Goal: Information Seeking & Learning: Learn about a topic

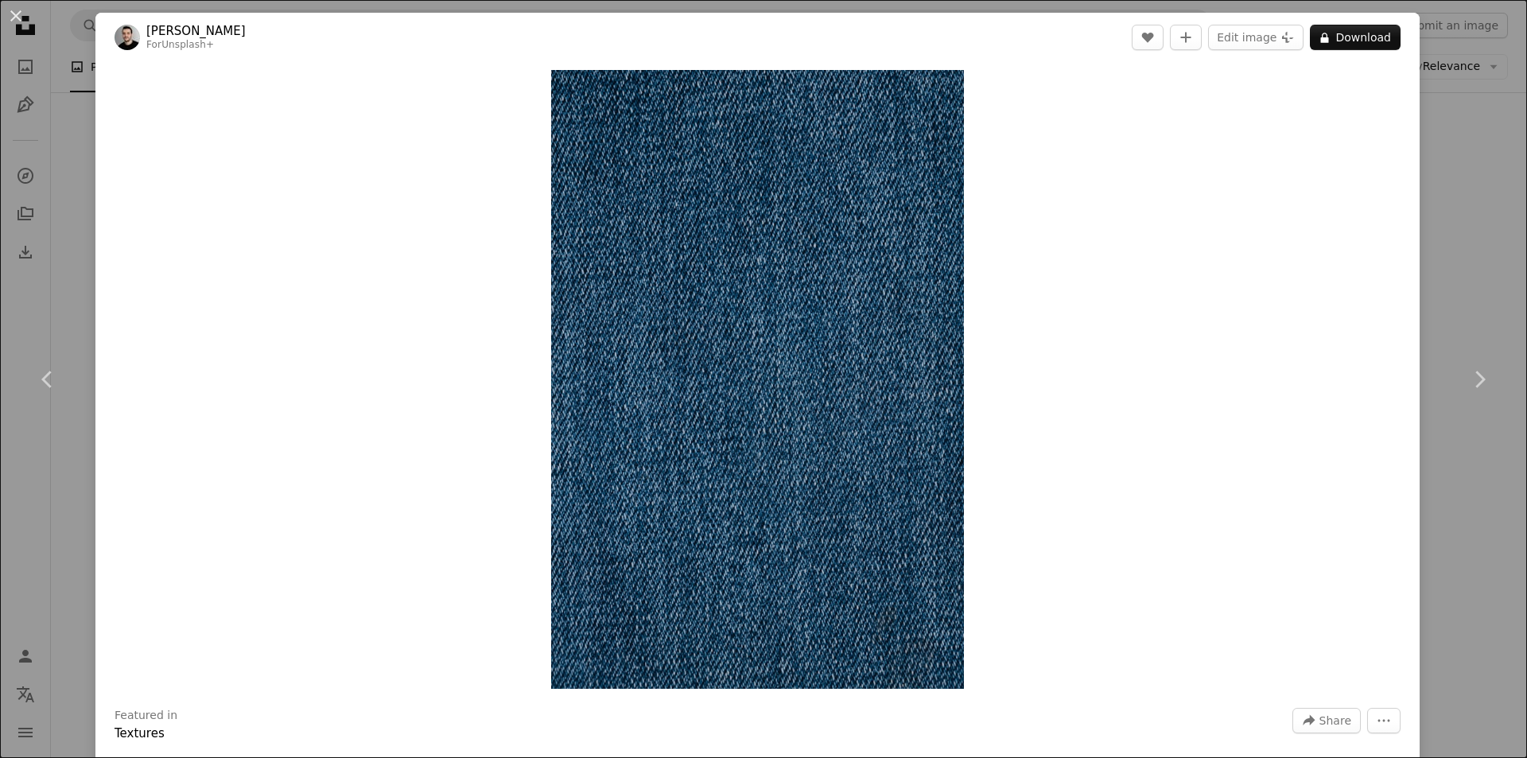
scroll to position [3261, 0]
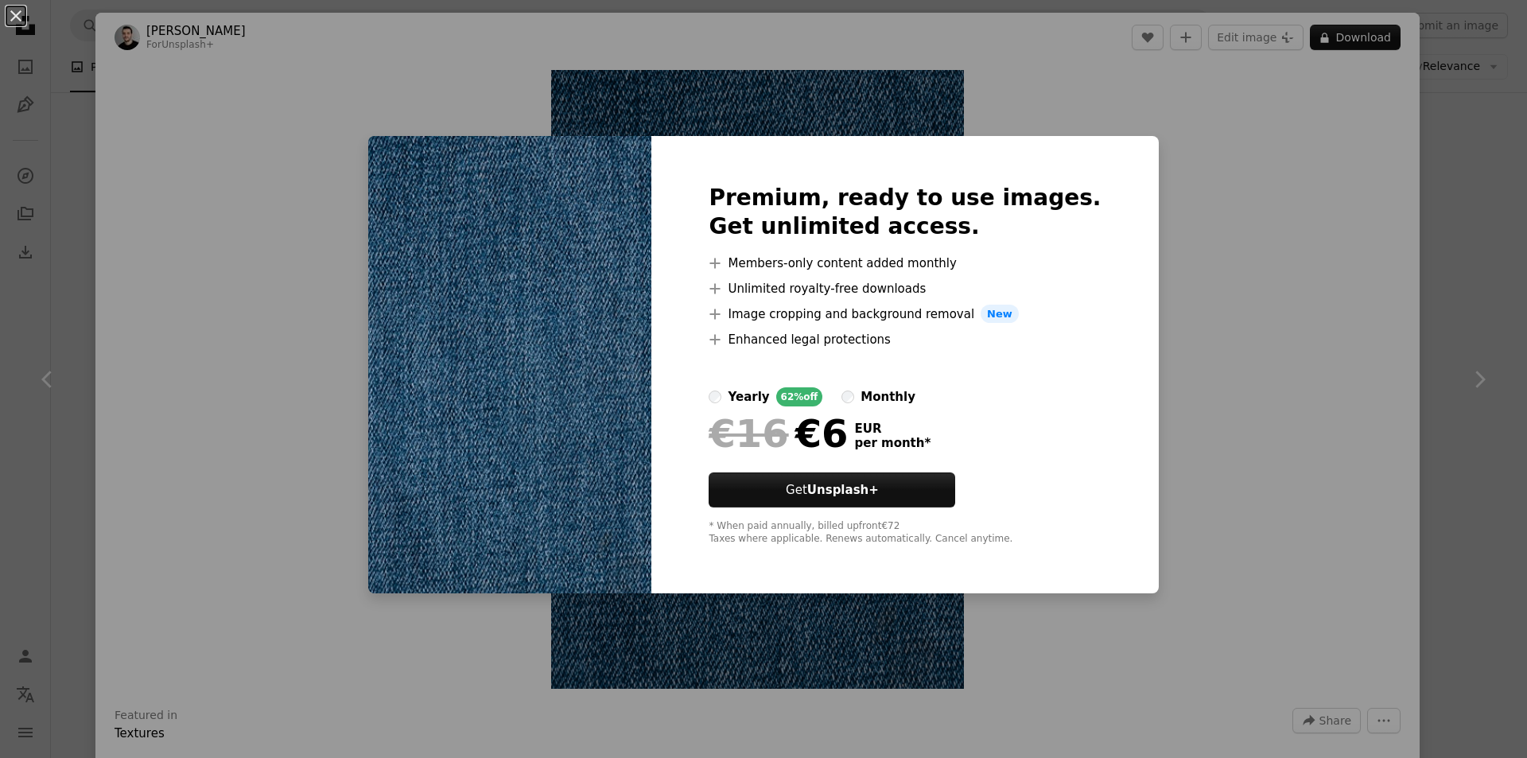
click at [1237, 220] on div "An X shape Premium, ready to use images. Get unlimited access. A plus sign Memb…" at bounding box center [763, 379] width 1527 height 758
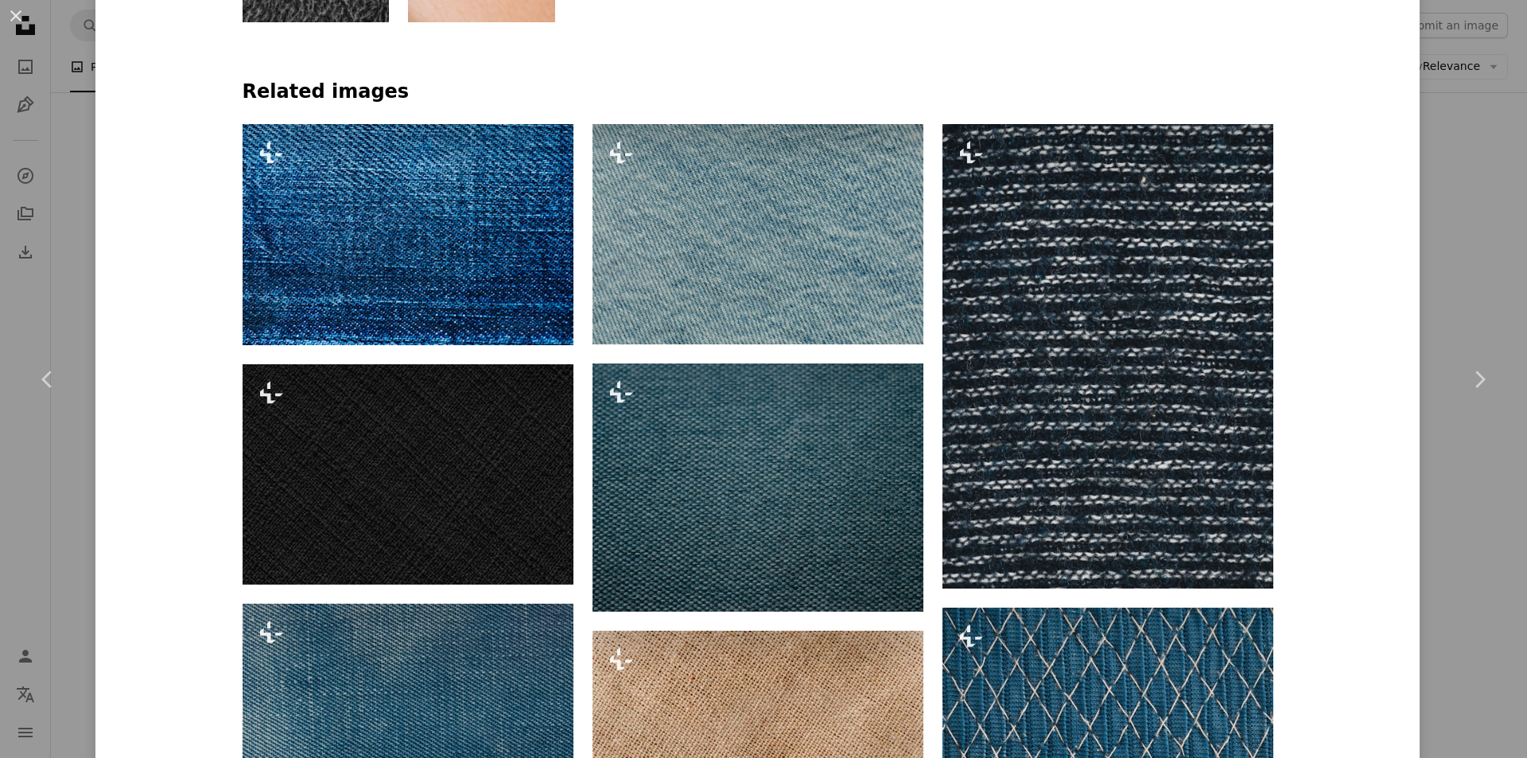
scroll to position [1193, 0]
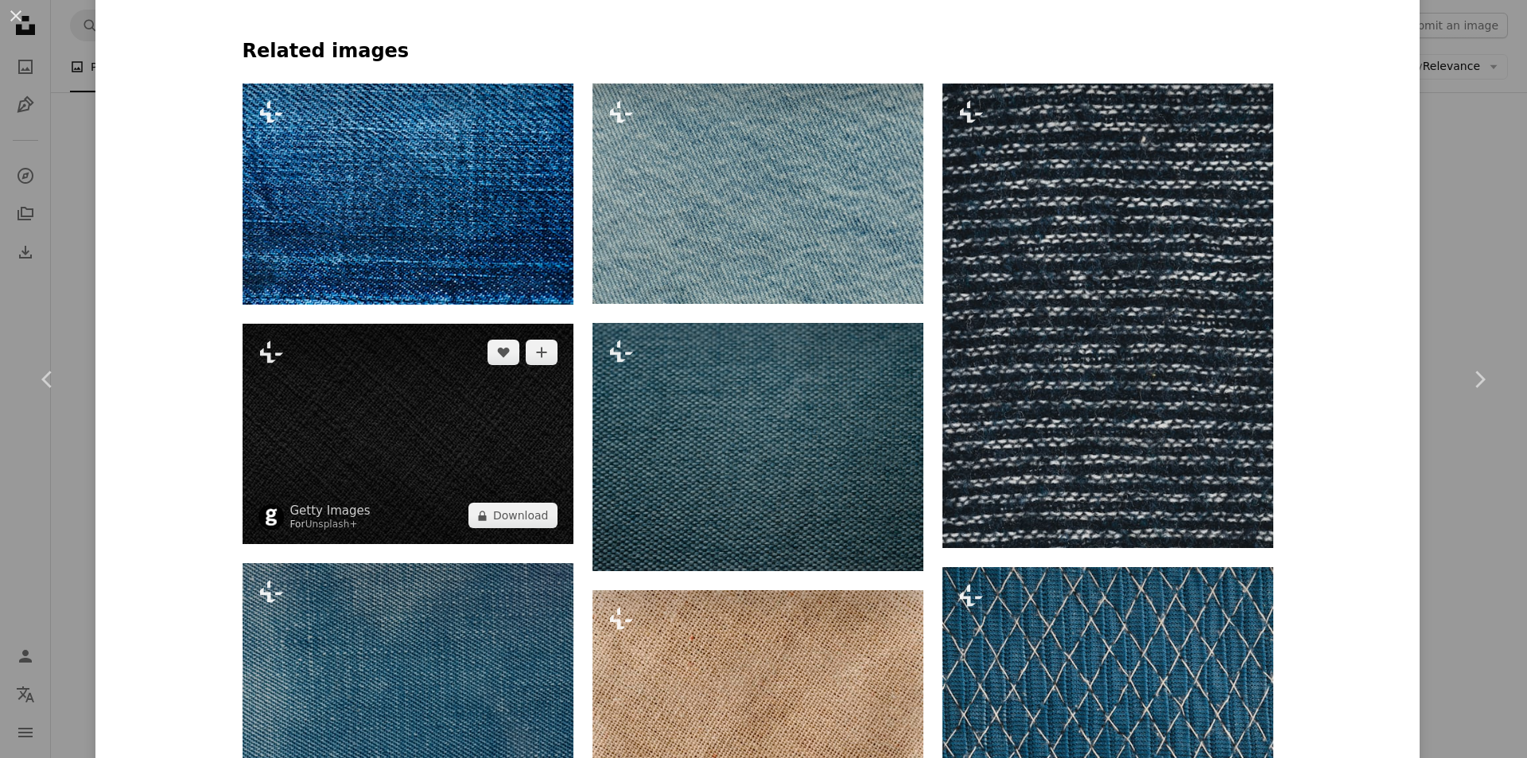
click at [494, 431] on img at bounding box center [408, 434] width 331 height 220
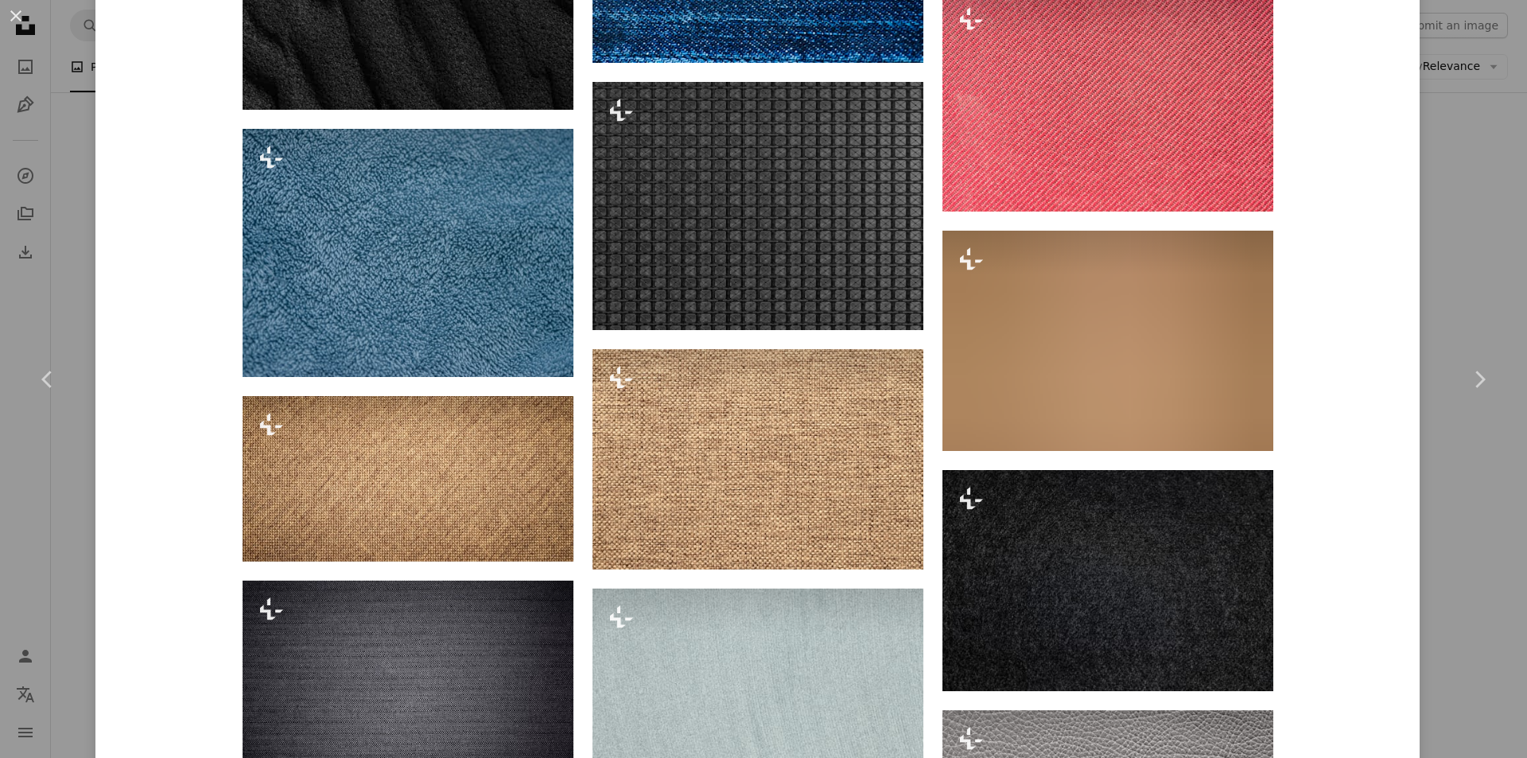
scroll to position [2608, 0]
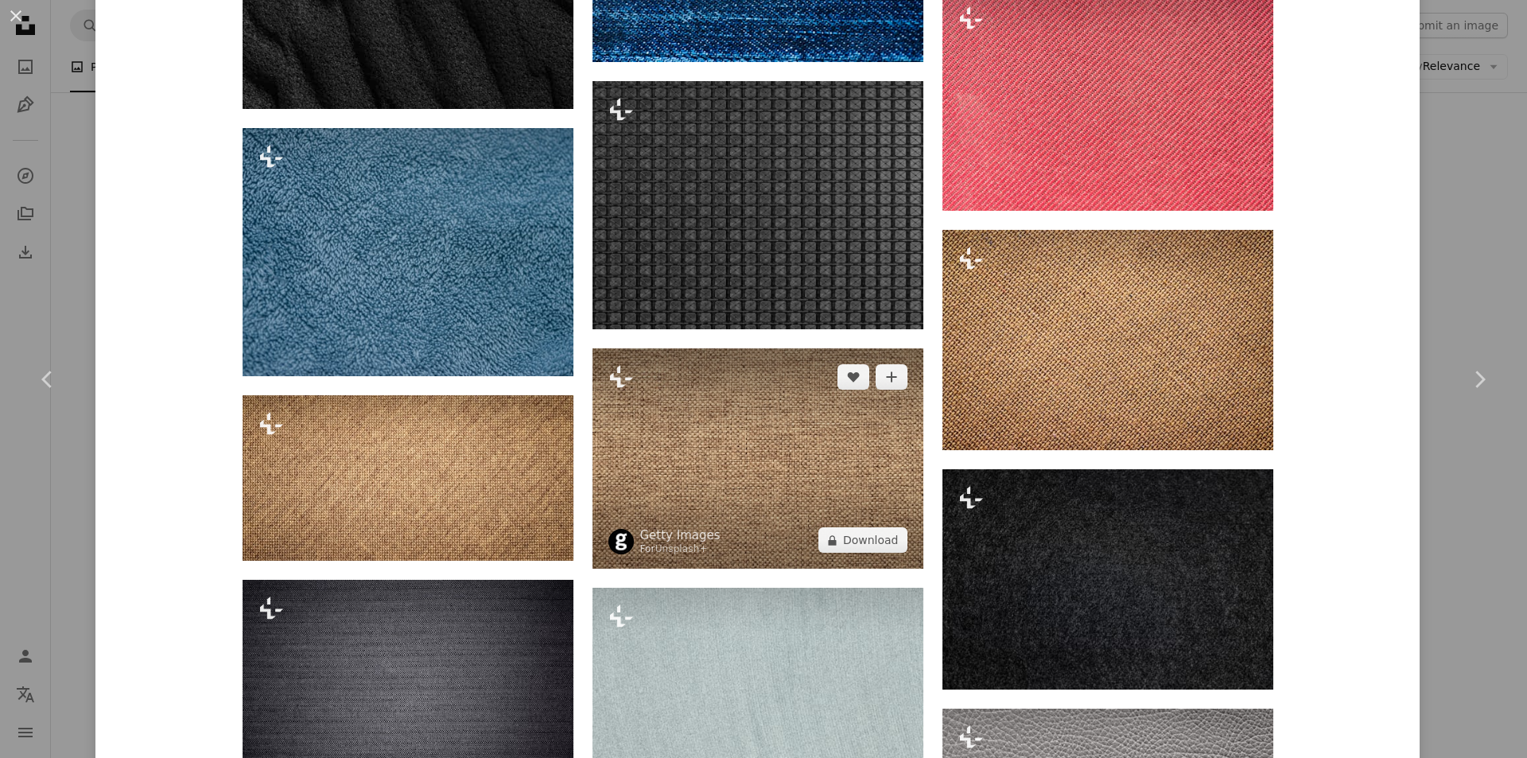
click at [757, 475] on img at bounding box center [757, 458] width 331 height 220
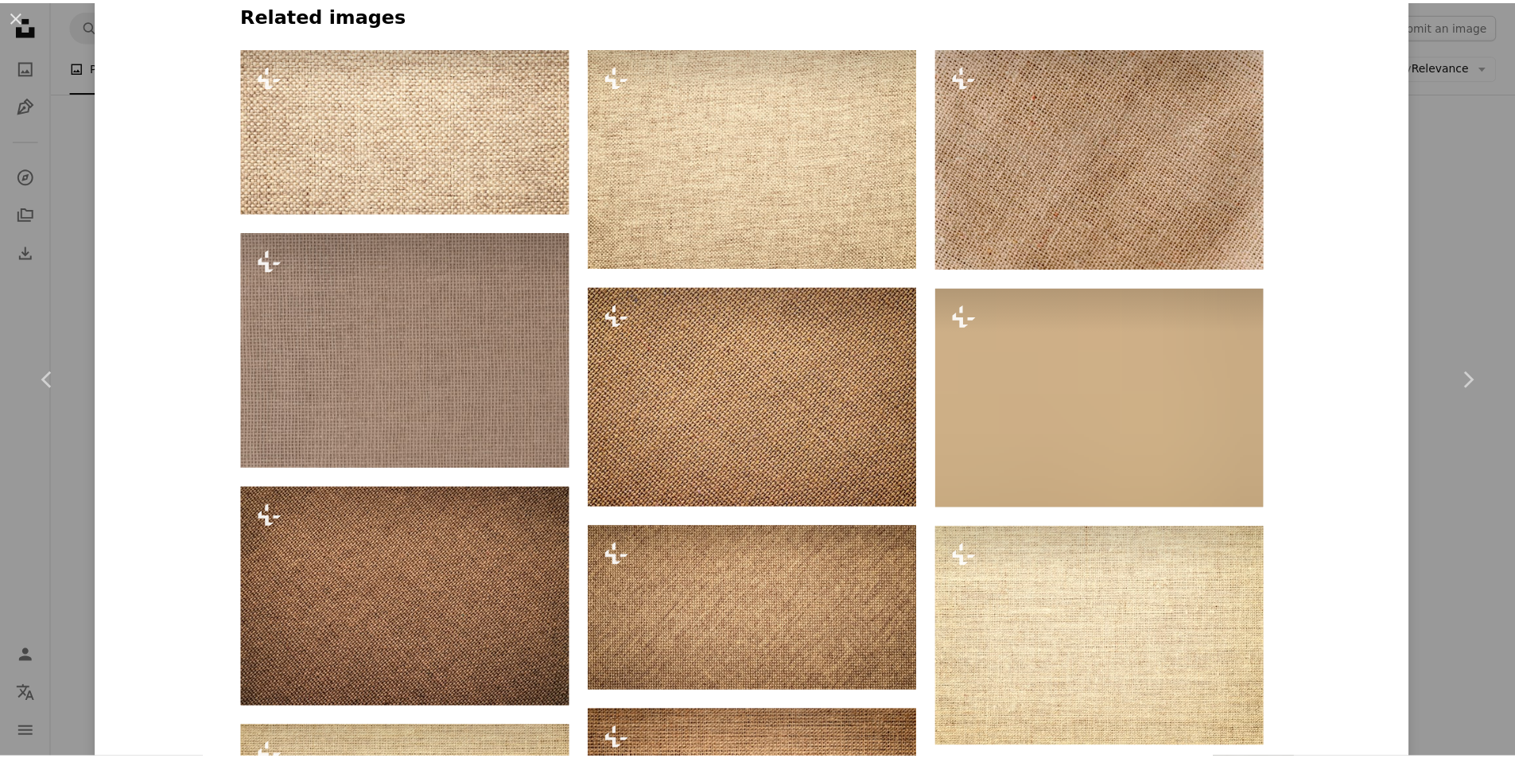
scroll to position [1591, 0]
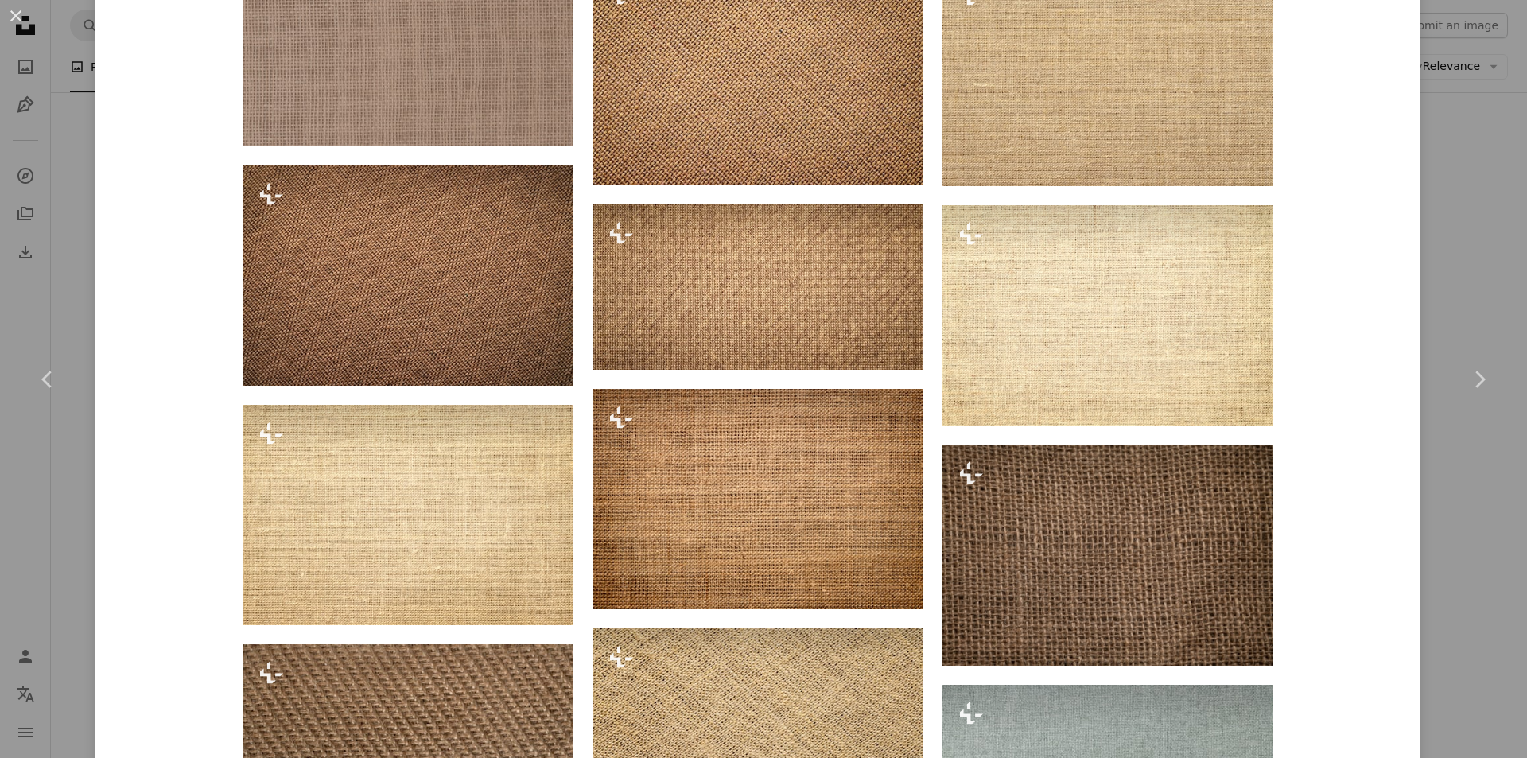
click at [1445, 252] on div "An X shape Chevron left Chevron right Getty Images For Unsplash+ A heart A plus…" at bounding box center [763, 379] width 1527 height 758
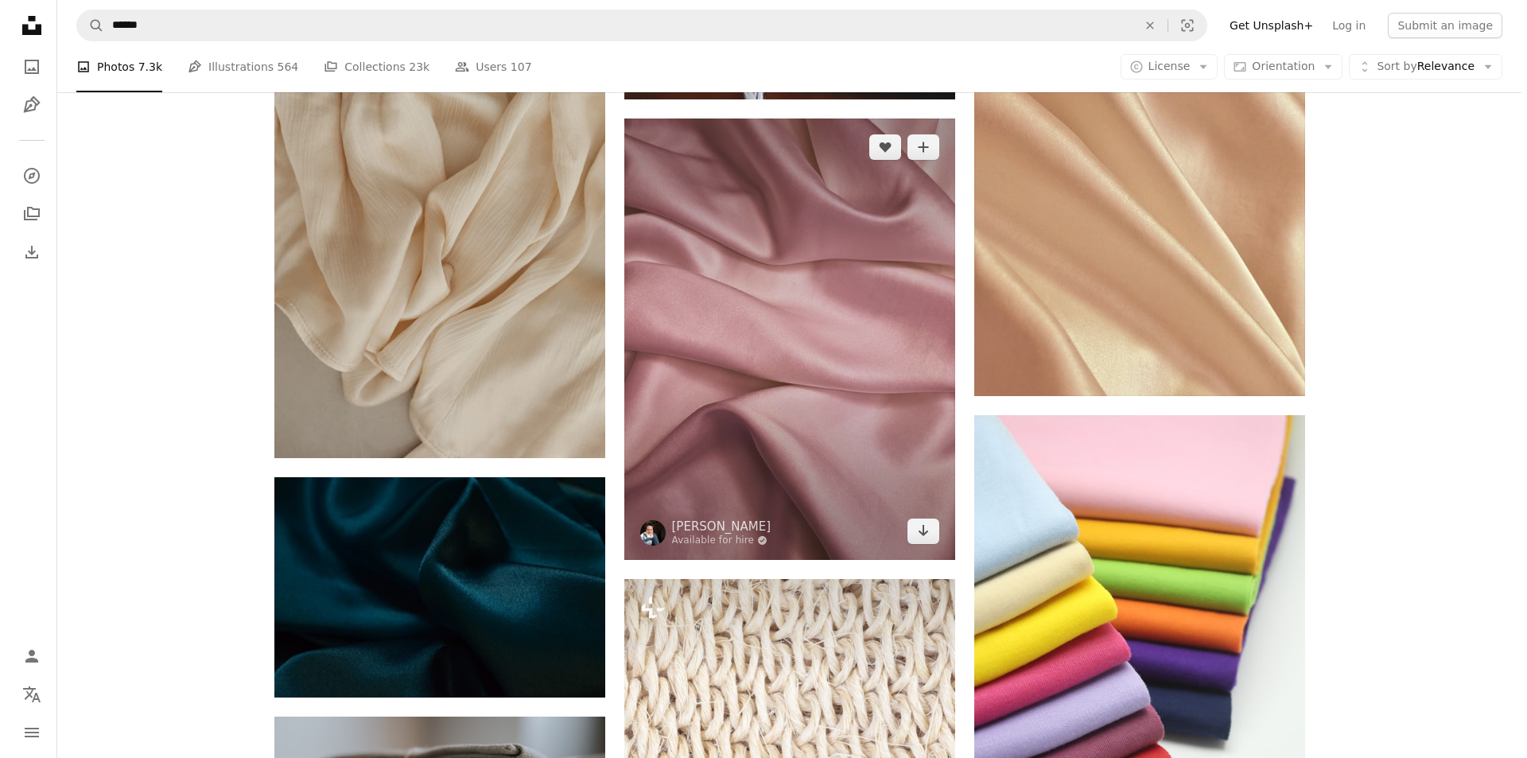
scroll to position [5090, 0]
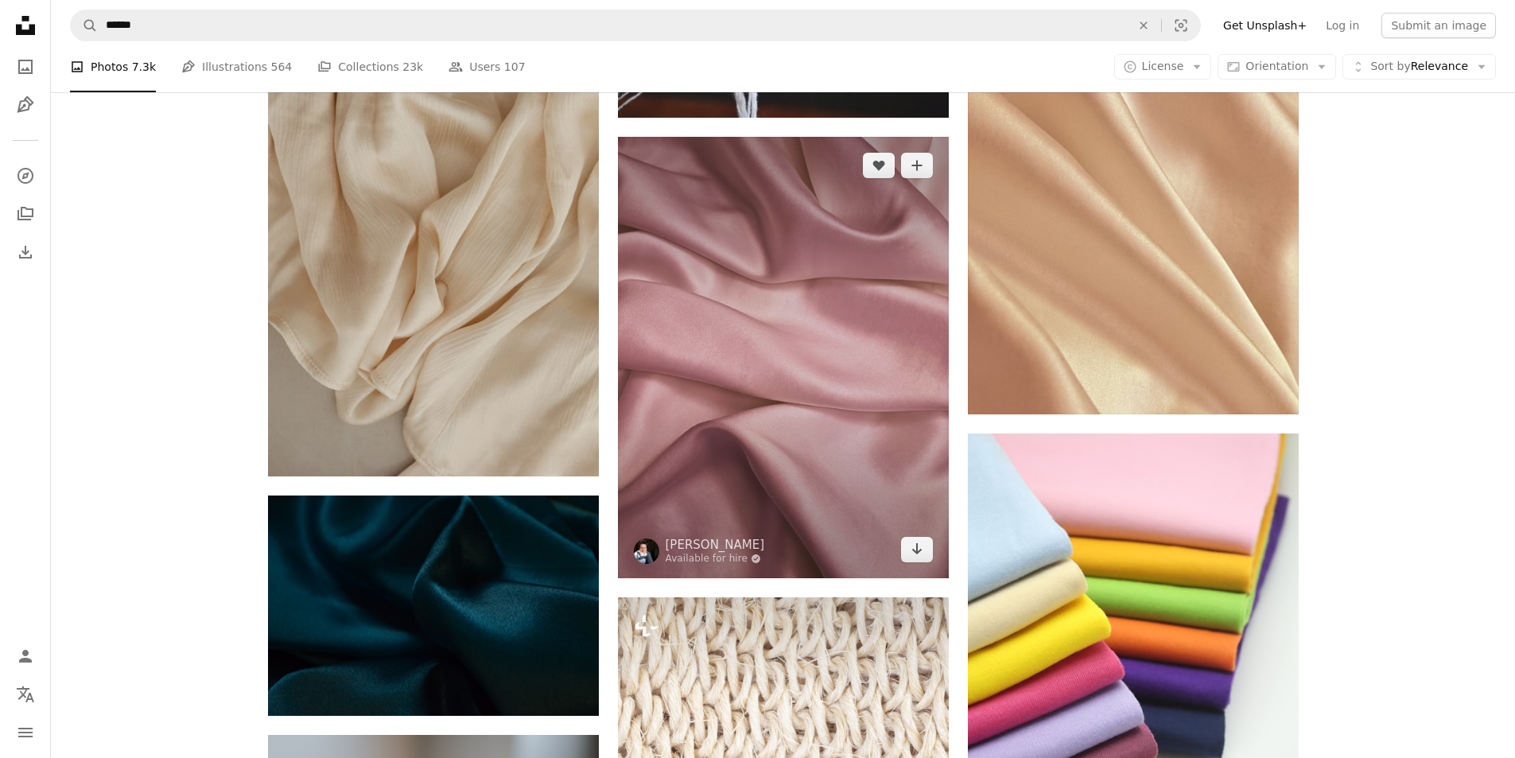
click at [824, 312] on img at bounding box center [783, 357] width 331 height 441
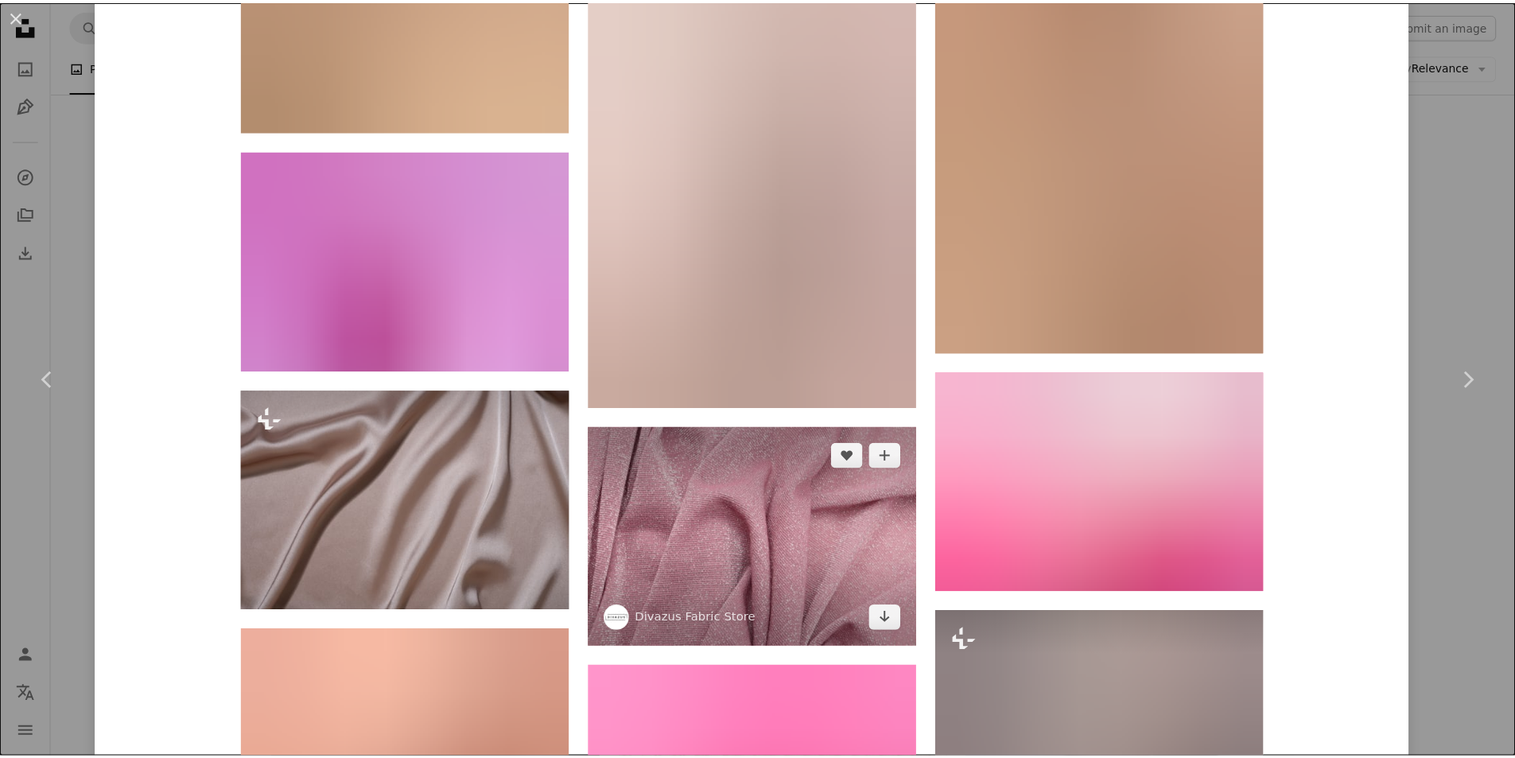
scroll to position [3420, 0]
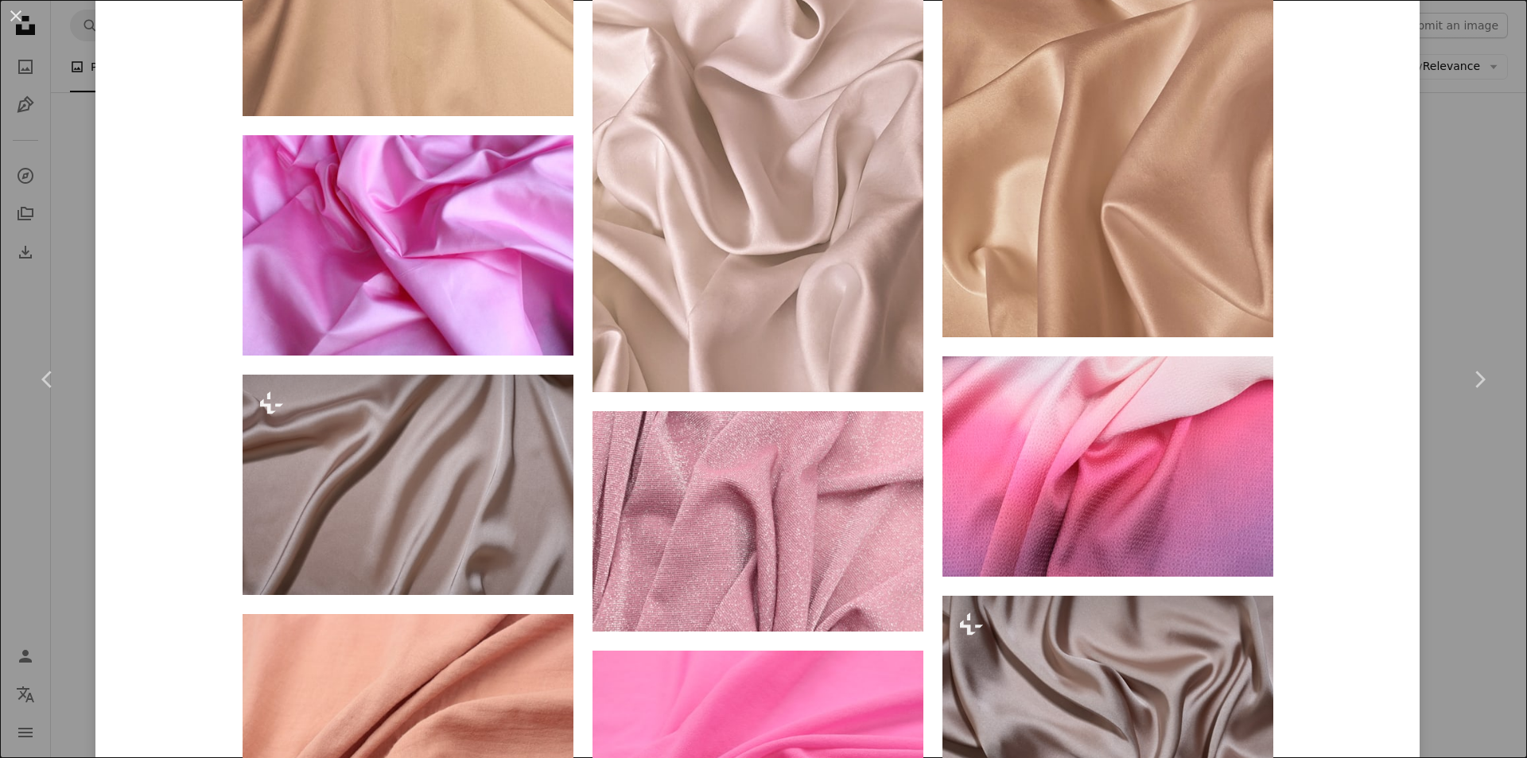
click at [1482, 271] on div "An X shape Chevron left Chevron right [PERSON_NAME] Available for hire A checkm…" at bounding box center [763, 379] width 1527 height 758
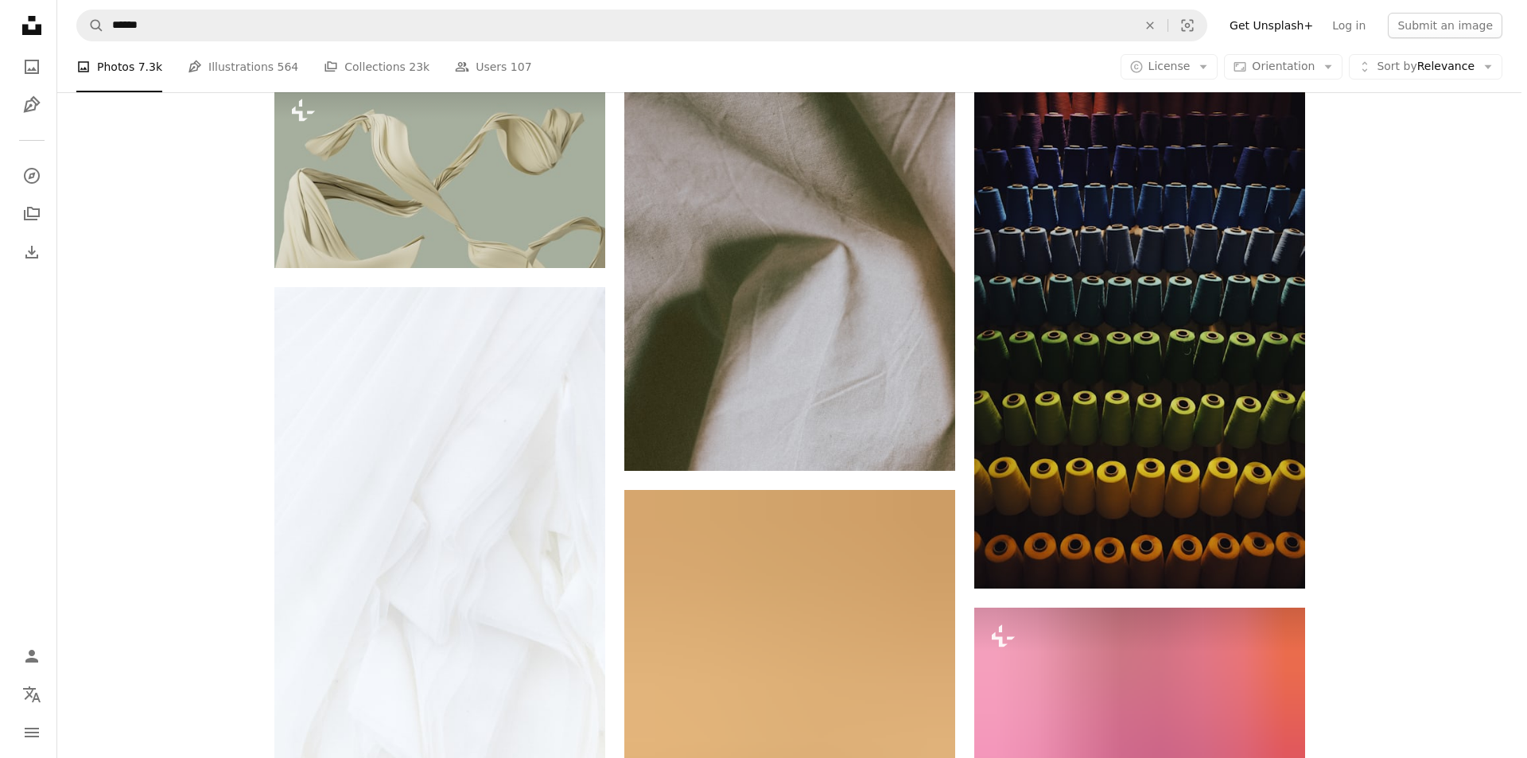
scroll to position [7291, 0]
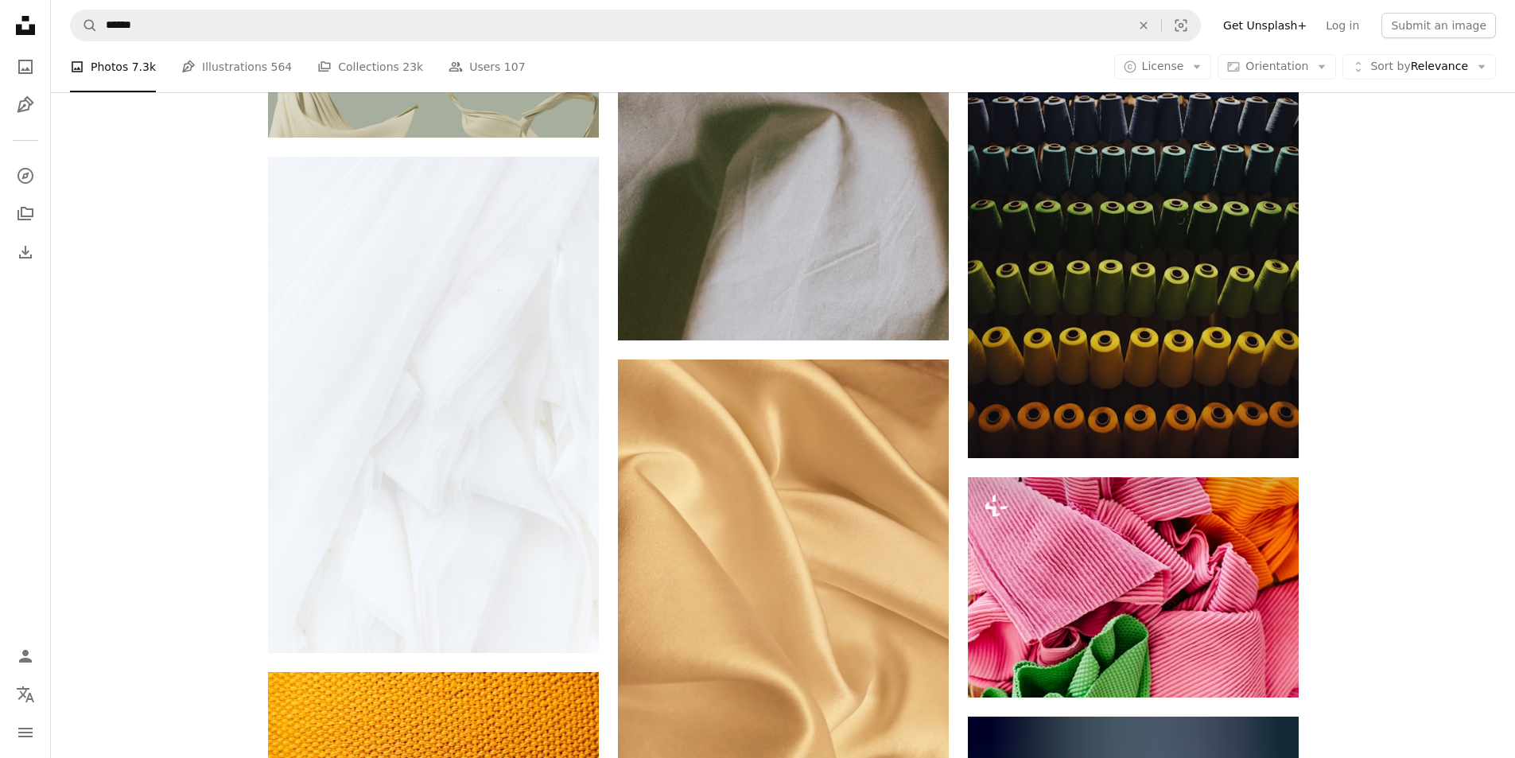
drag, startPoint x: 1390, startPoint y: 558, endPoint x: 1397, endPoint y: 656, distance: 98.8
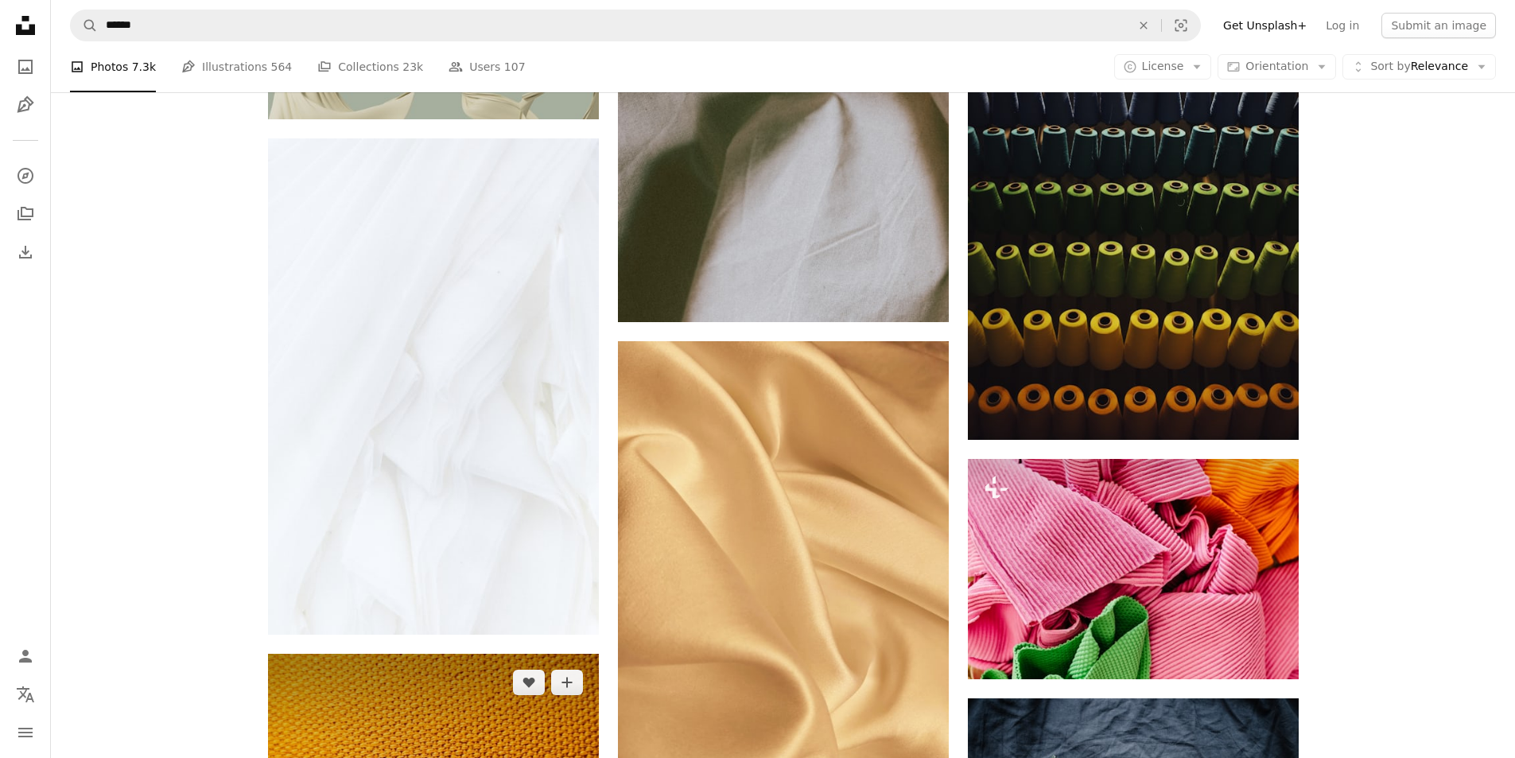
click at [476, 654] on img at bounding box center [433, 764] width 331 height 220
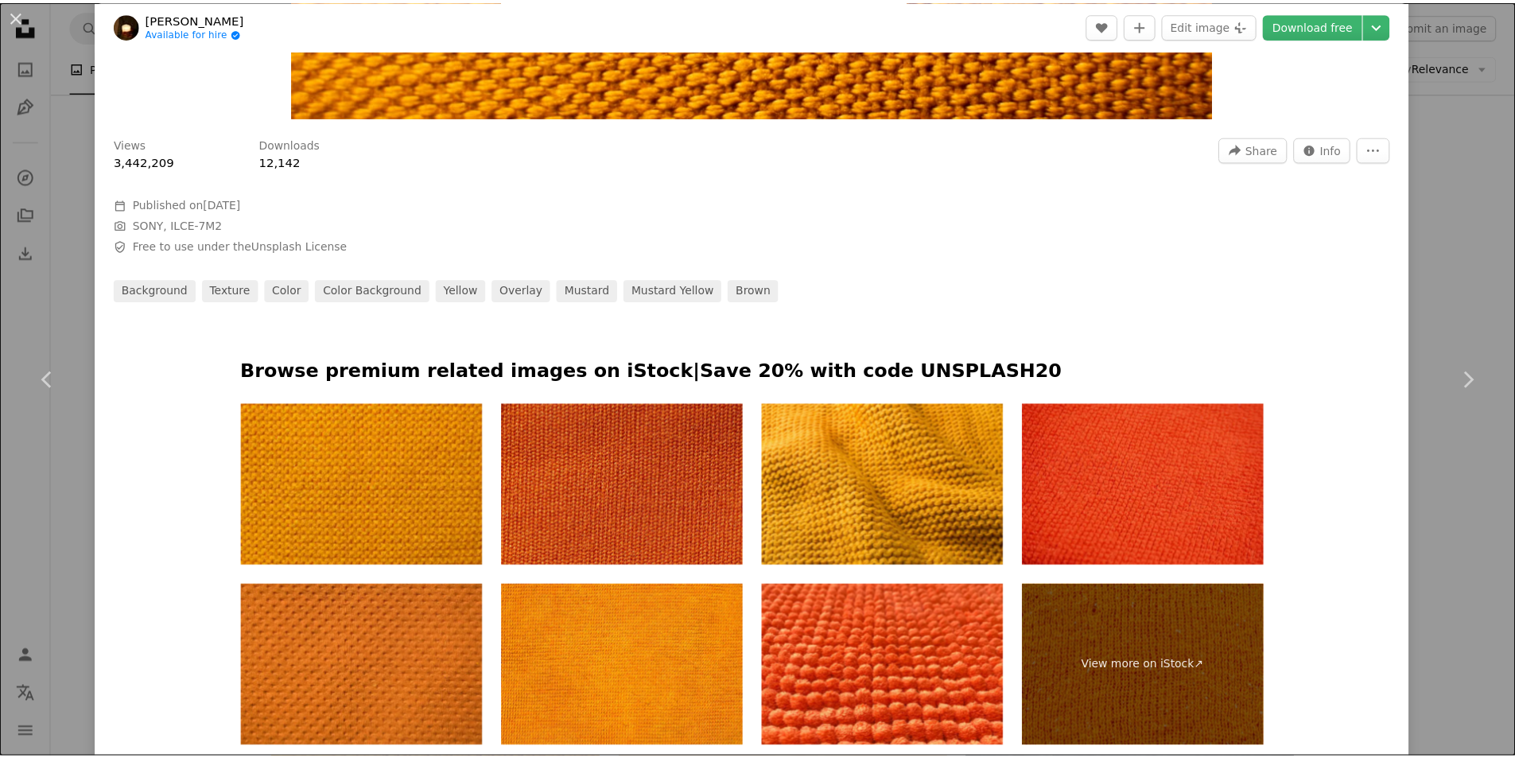
scroll to position [398, 0]
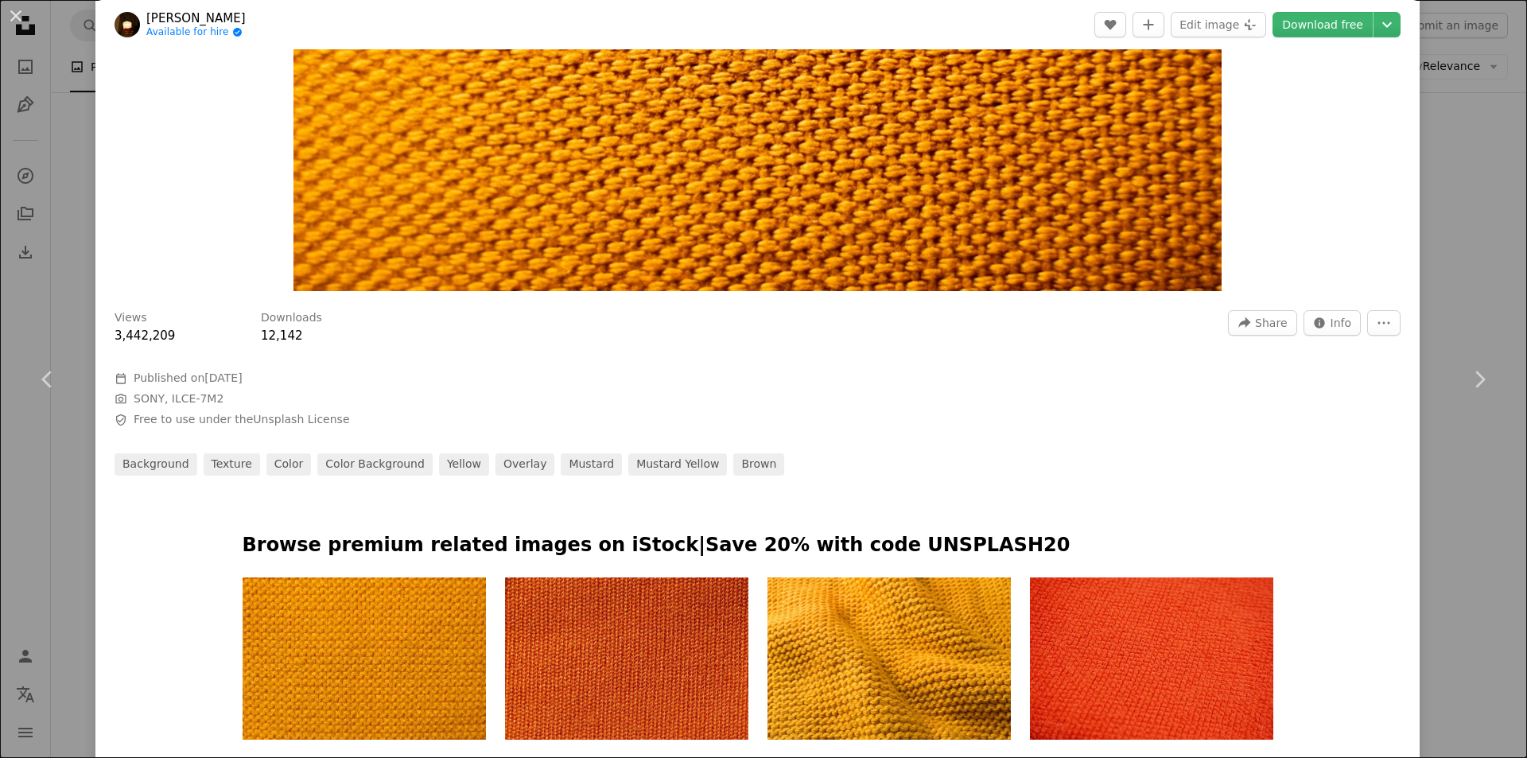
click at [1457, 267] on div "An X shape Chevron left Chevron right [PERSON_NAME] Available for hire A checkm…" at bounding box center [763, 379] width 1527 height 758
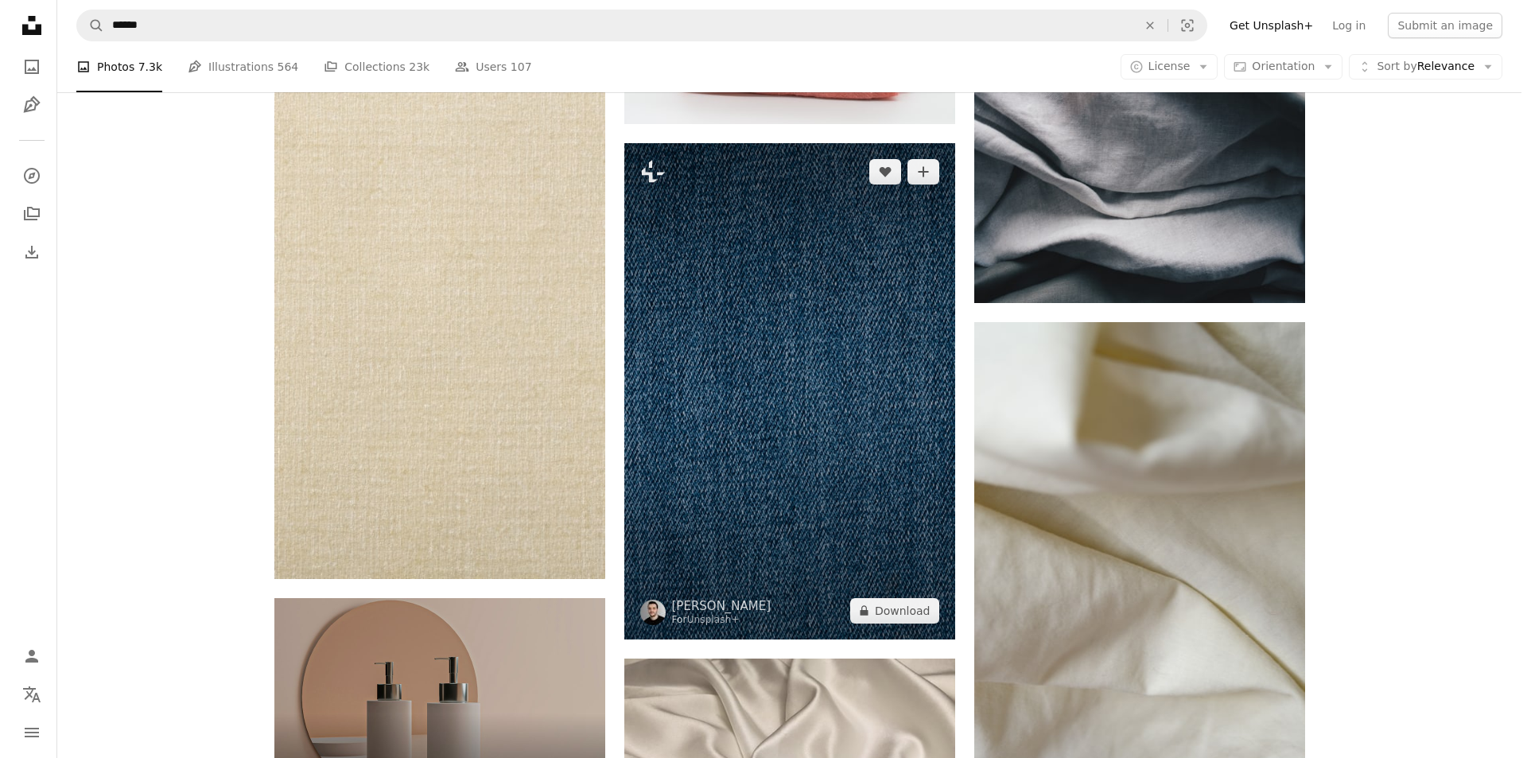
scroll to position [3235, 0]
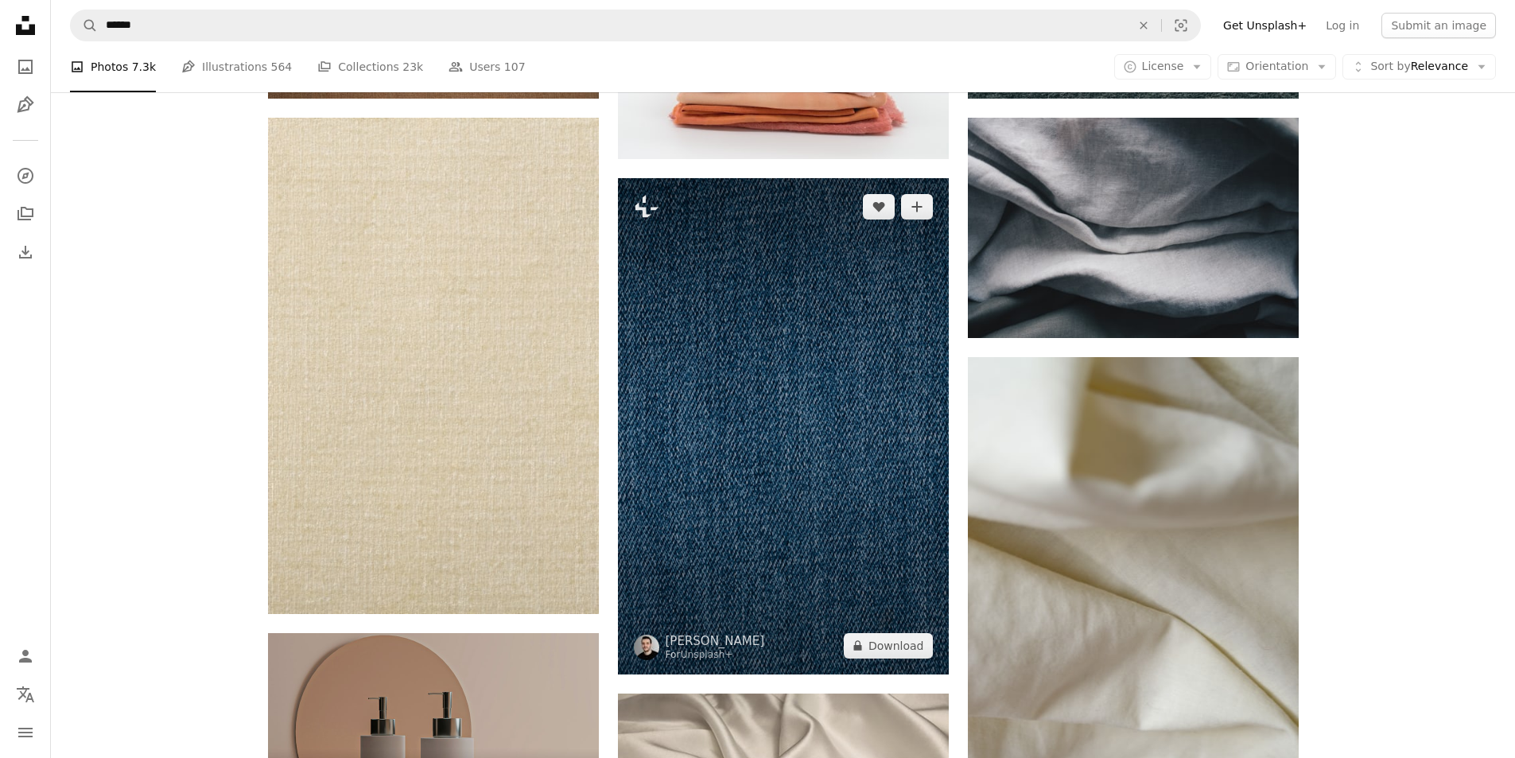
click at [833, 385] on img at bounding box center [783, 426] width 331 height 496
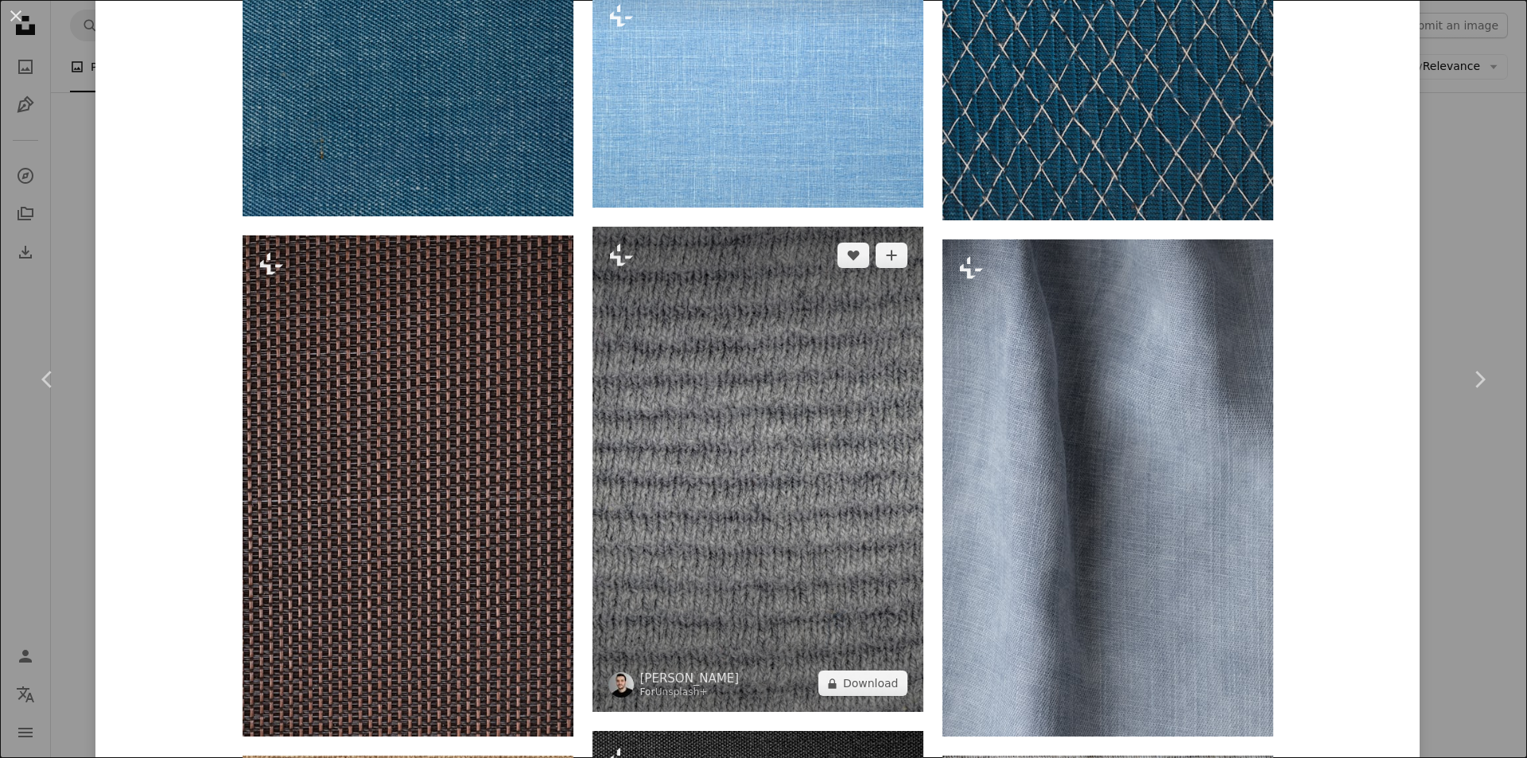
scroll to position [2227, 0]
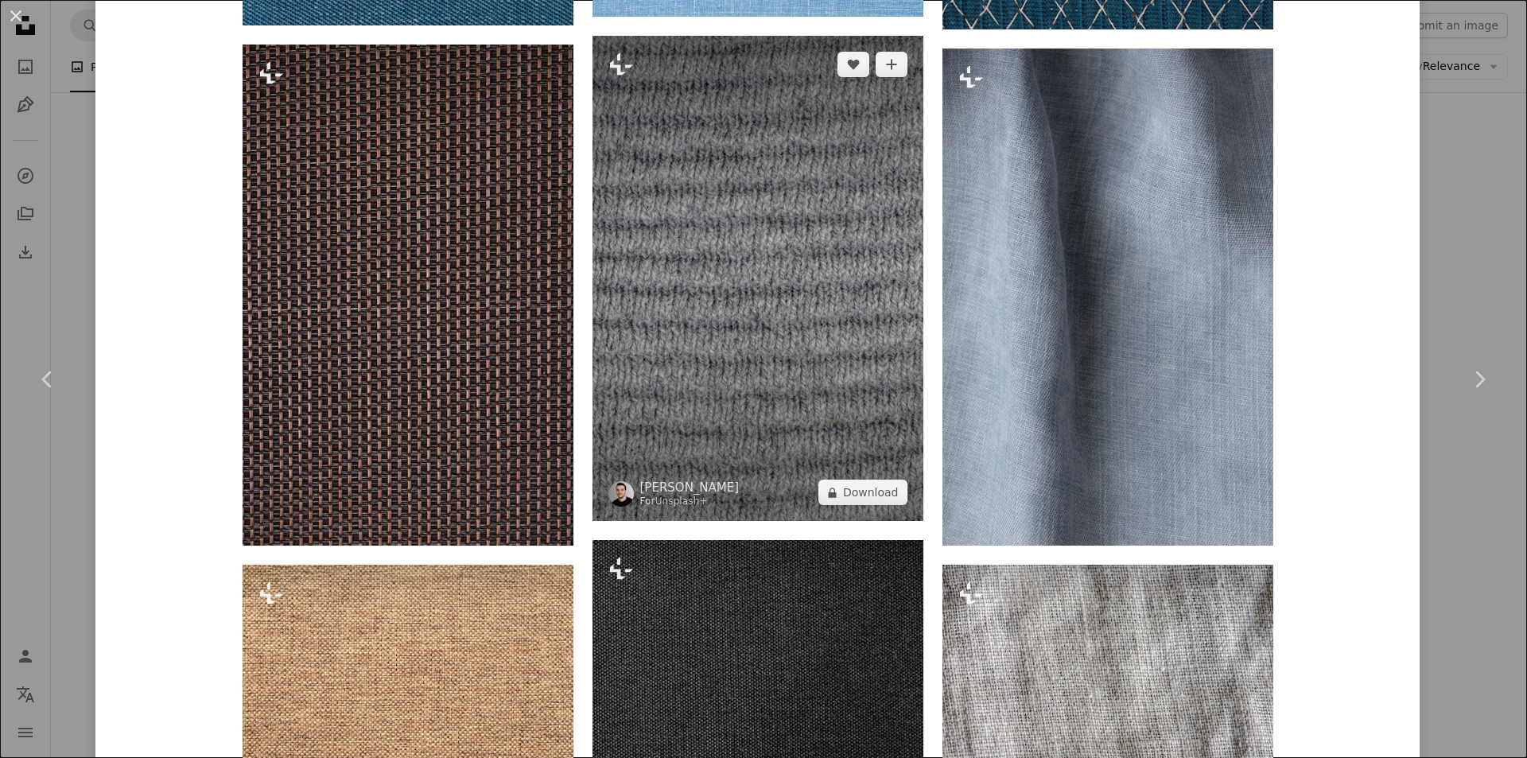
click at [810, 386] on img at bounding box center [757, 278] width 331 height 485
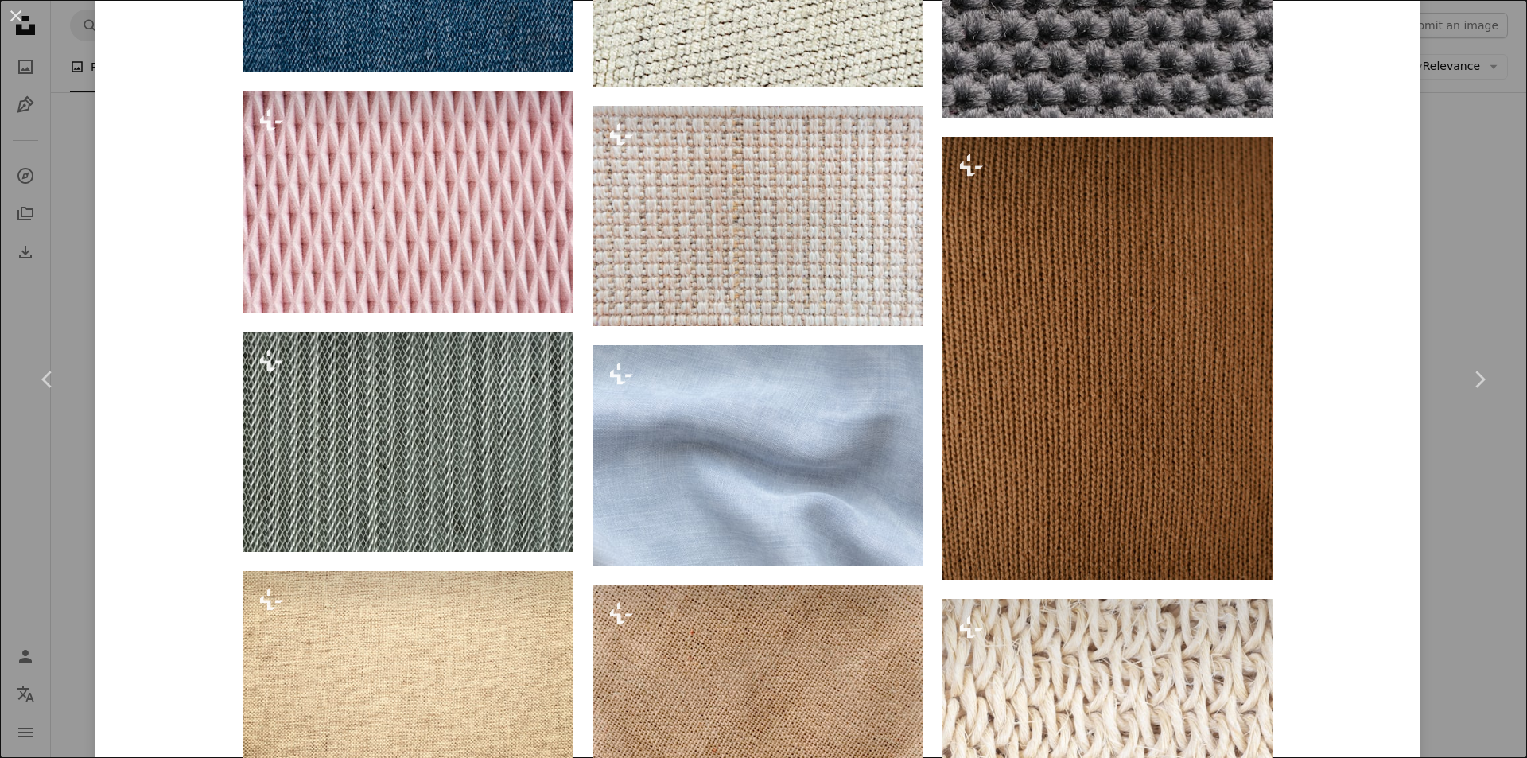
scroll to position [3484, 0]
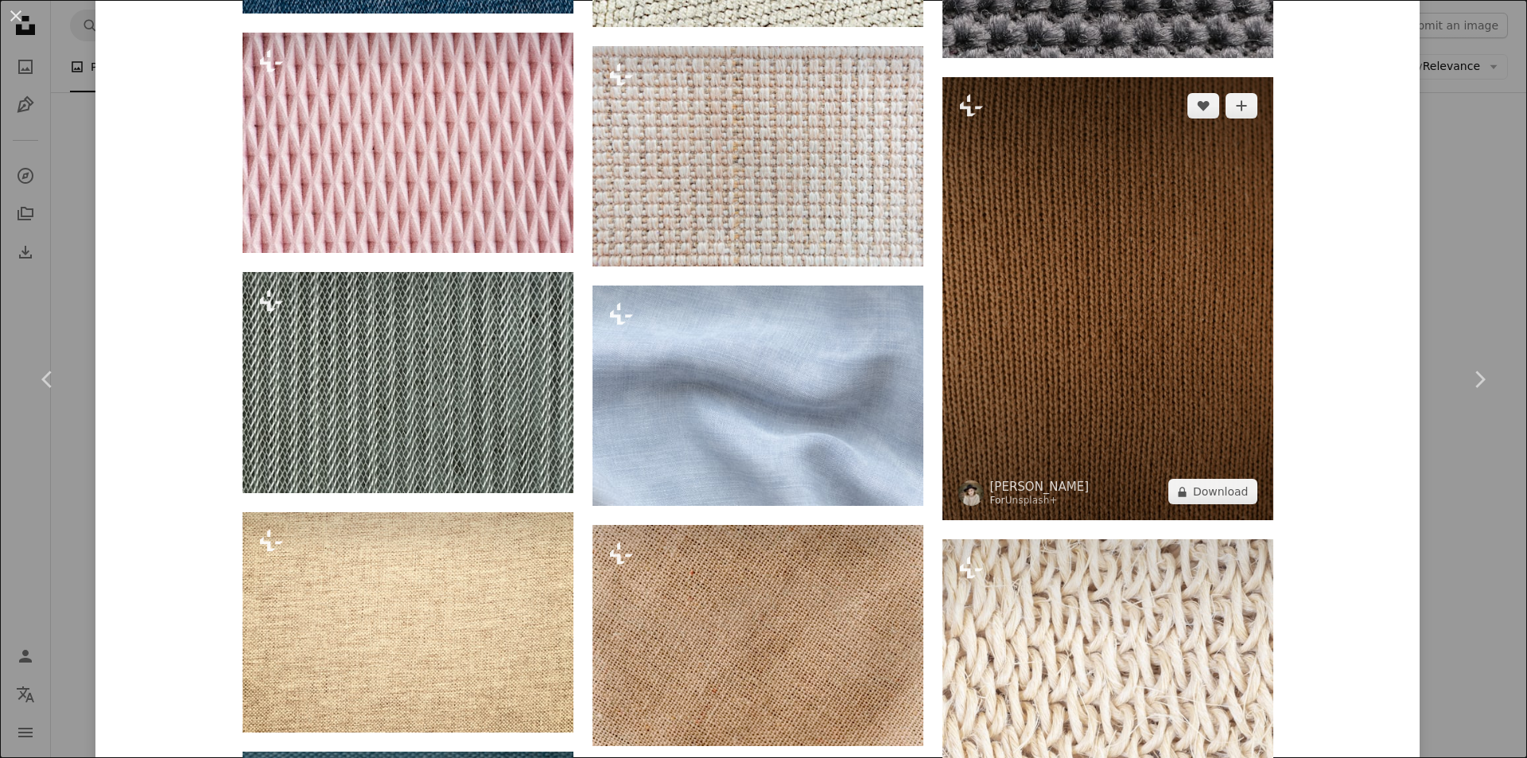
click at [1168, 398] on img at bounding box center [1107, 298] width 331 height 443
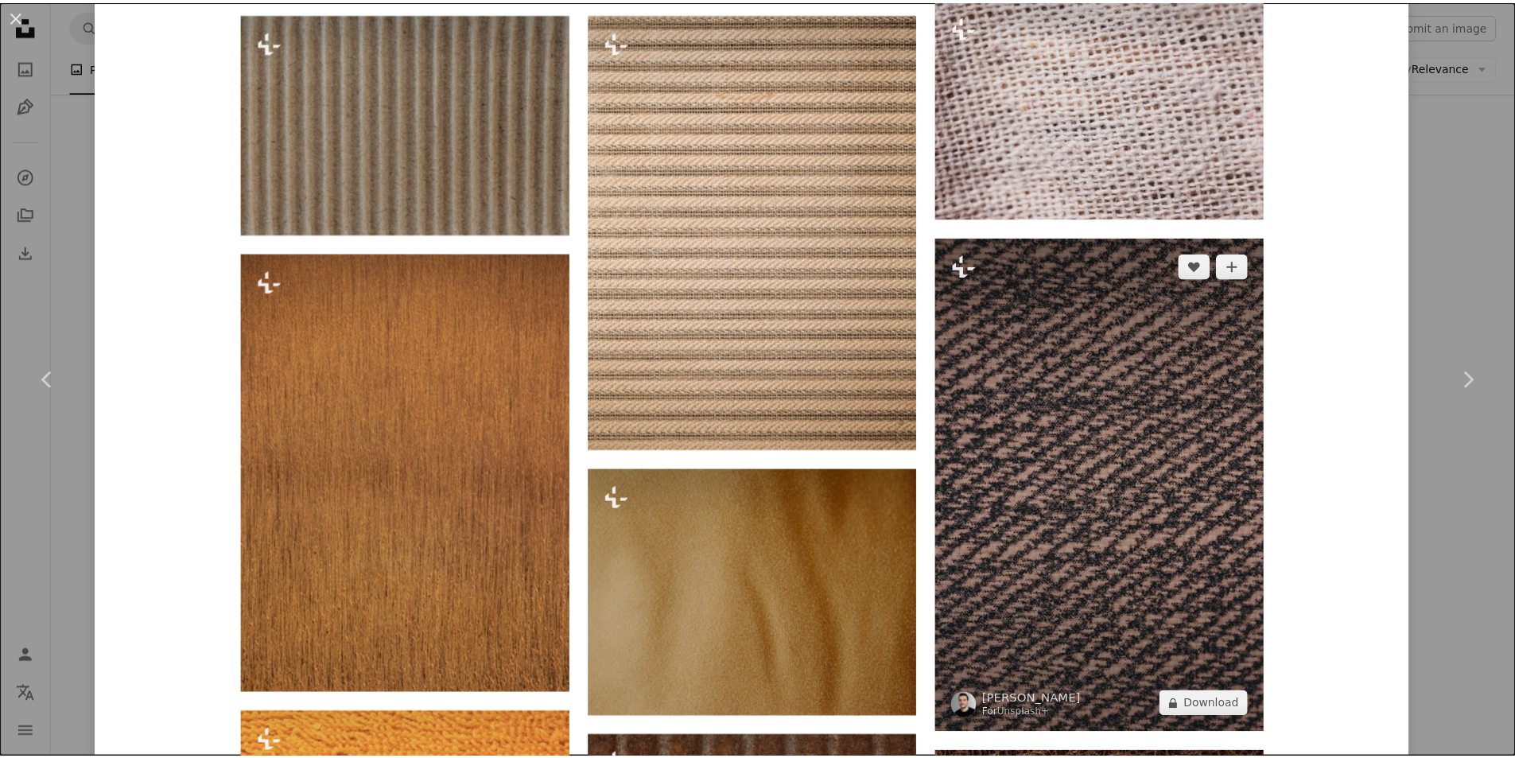
scroll to position [2227, 0]
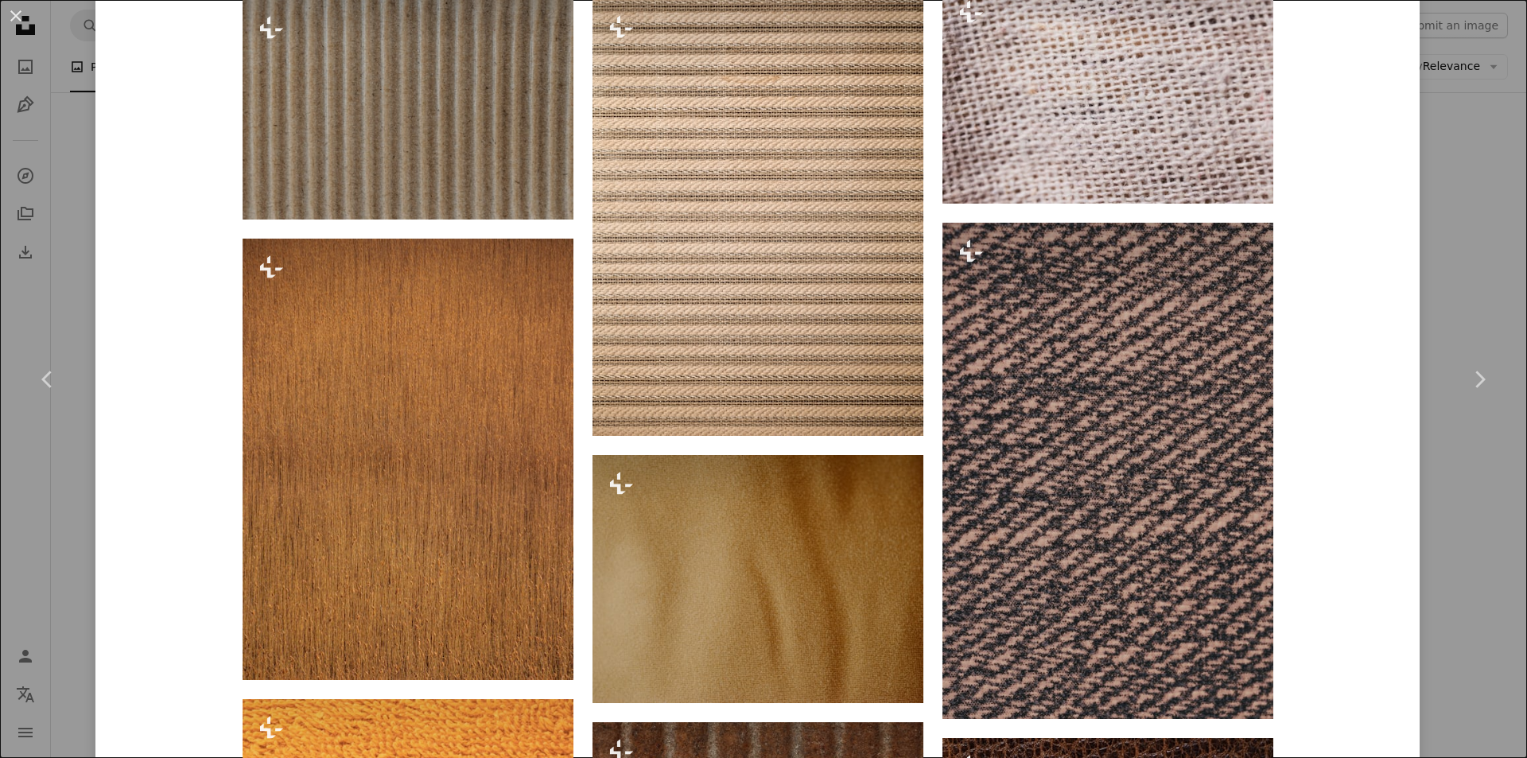
click at [1452, 297] on div "An X shape Chevron left Chevron right [PERSON_NAME] For Unsplash+ A heart A plu…" at bounding box center [763, 379] width 1527 height 758
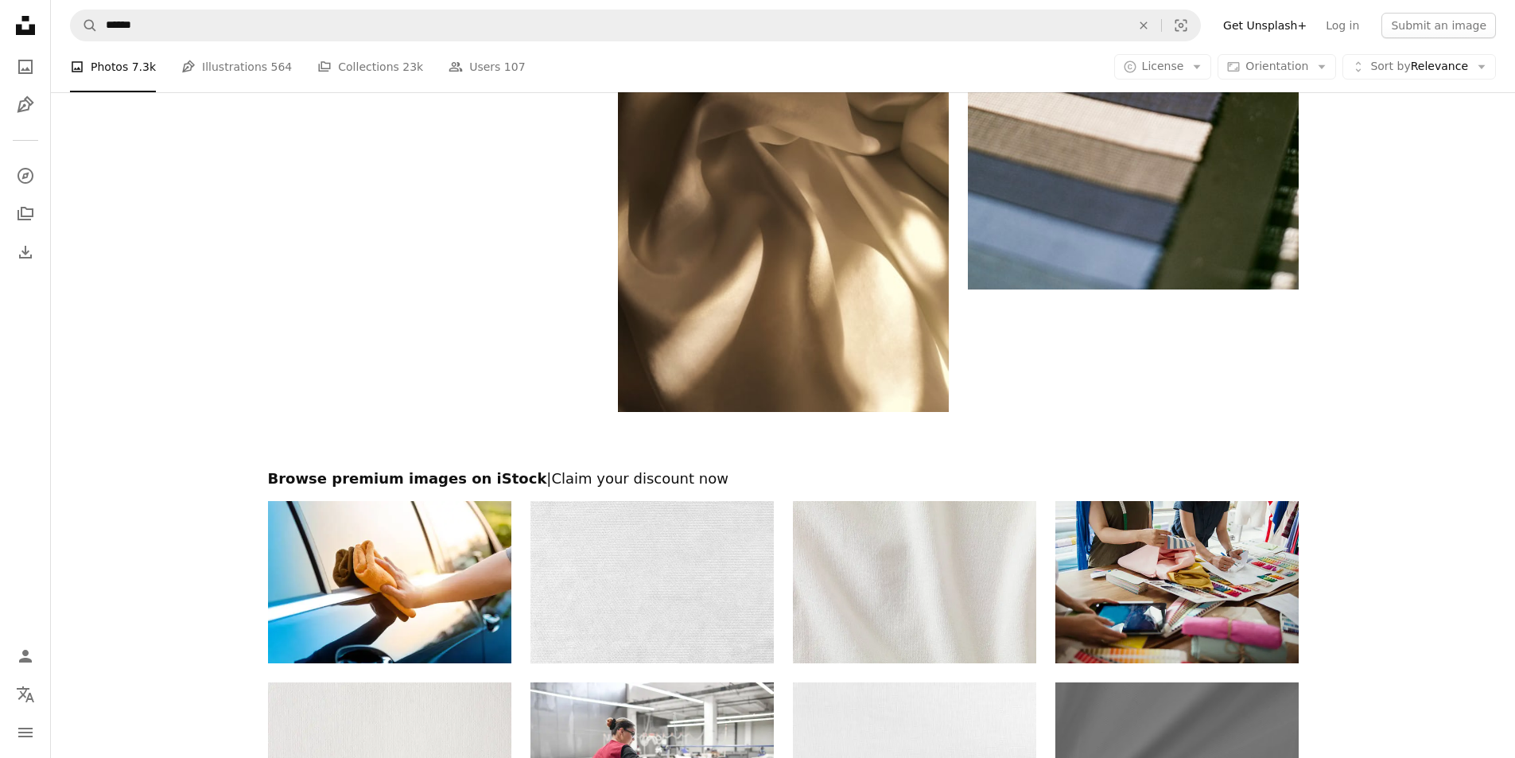
scroll to position [10811, 0]
